Goal: Information Seeking & Learning: Learn about a topic

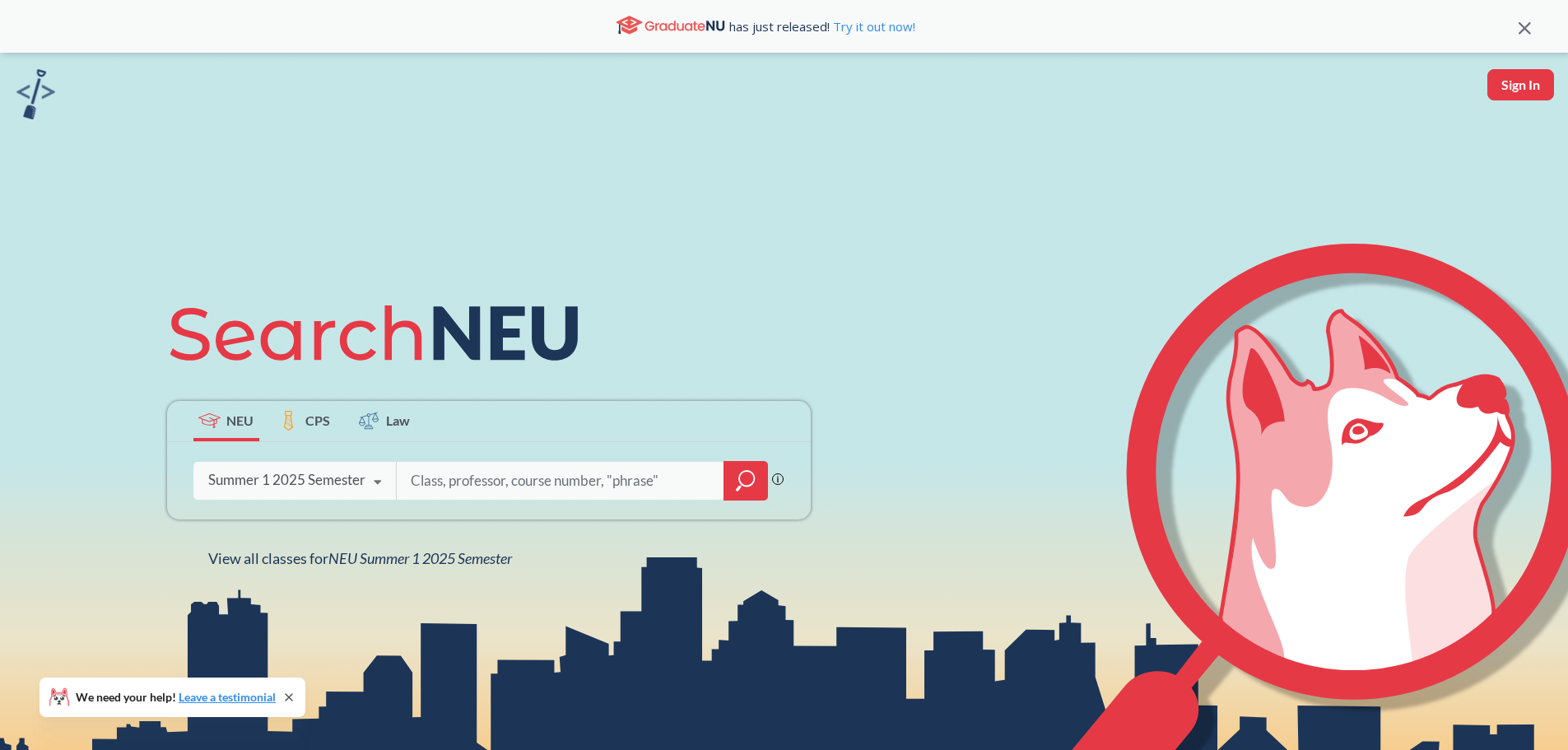
click at [499, 463] on input "search" at bounding box center [560, 480] width 303 height 34
click at [389, 475] on icon at bounding box center [377, 482] width 31 height 46
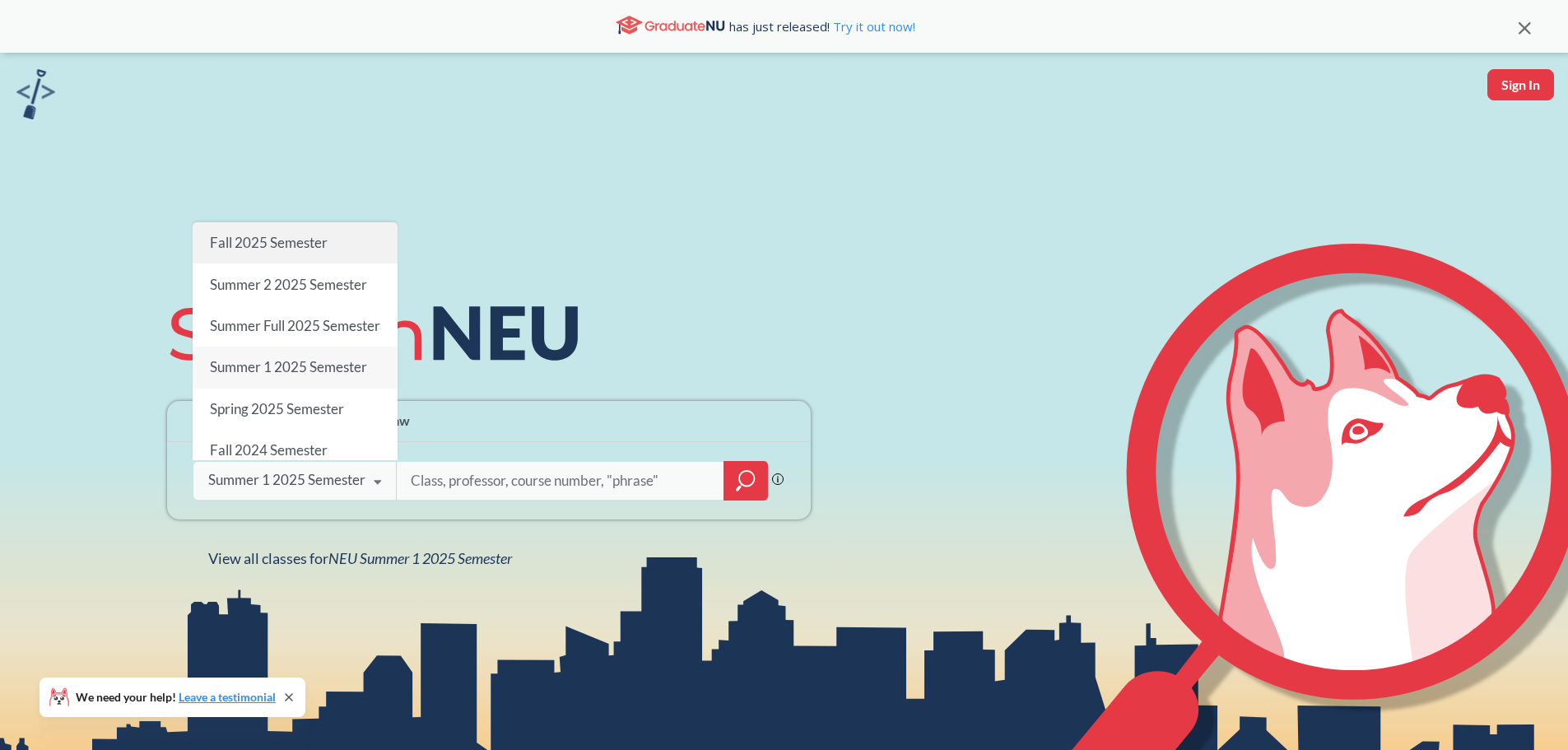
click at [350, 222] on div "Fall 2025 Semester" at bounding box center [294, 242] width 205 height 41
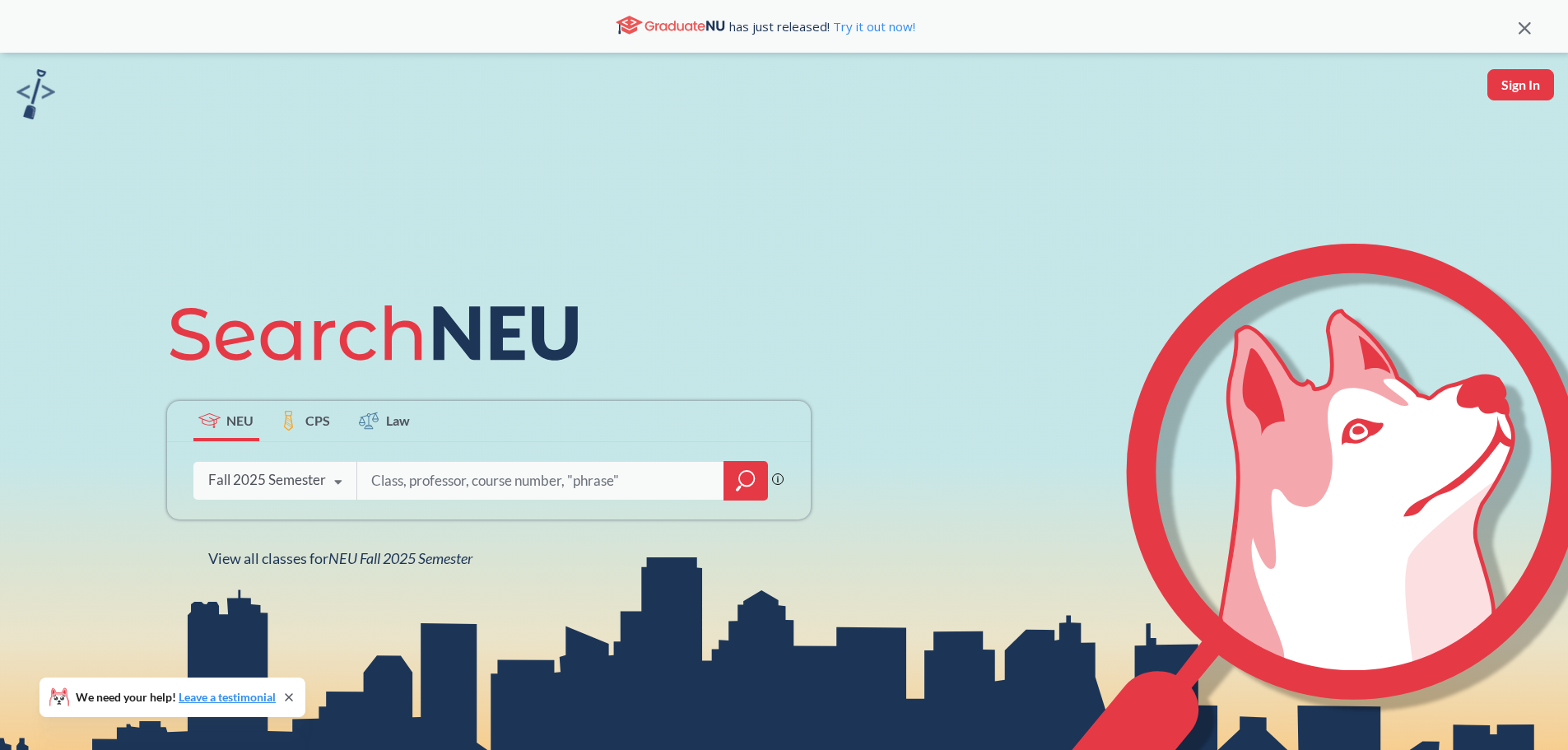
click at [452, 476] on input "search" at bounding box center [540, 480] width 342 height 34
type input "2209"
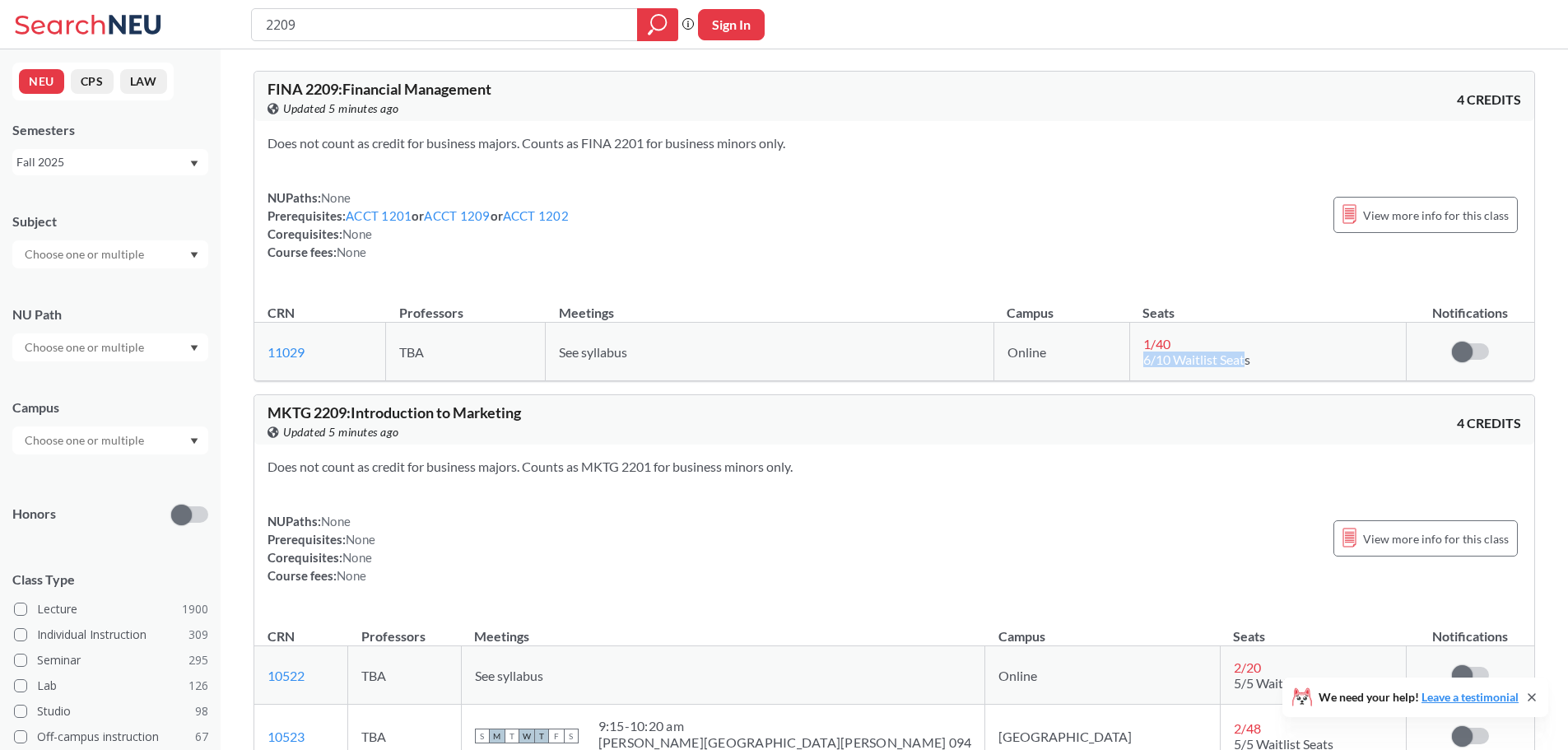
drag, startPoint x: 1241, startPoint y: 365, endPoint x: 1126, endPoint y: 357, distance: 115.3
click at [1126, 360] on tr "11029 View this section on Banner. TBA See syllabus Online 1 / 40 6/10 Waitlist…" at bounding box center [894, 352] width 1280 height 59
click at [1142, 370] on td "1 / 40 6/10 Waitlist Seats" at bounding box center [1267, 352] width 277 height 59
